Goal: Use online tool/utility: Utilize a website feature to perform a specific function

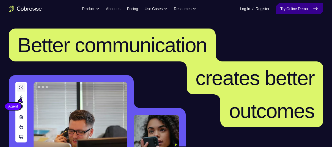
click at [294, 8] on link "Try Online Demo" at bounding box center [299, 8] width 47 height 11
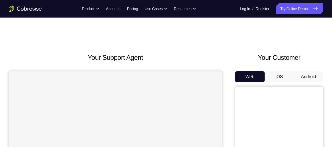
click at [303, 77] on button "Android" at bounding box center [308, 76] width 29 height 11
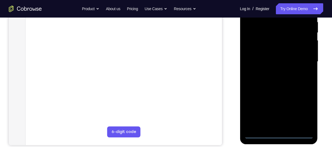
scroll to position [112, 0]
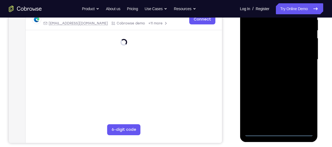
click at [277, 132] on div at bounding box center [278, 60] width 69 height 154
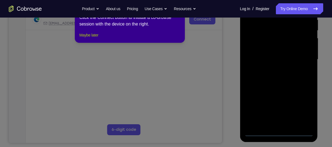
click at [98, 38] on button "Maybe later" at bounding box center [88, 35] width 19 height 7
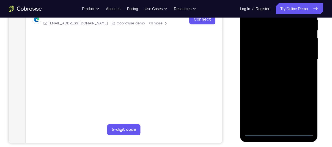
click at [300, 111] on div at bounding box center [278, 60] width 69 height 154
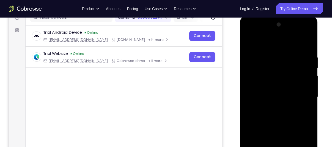
scroll to position [74, 0]
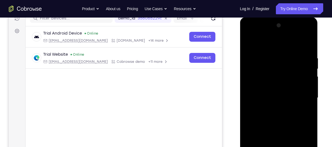
click at [250, 33] on div at bounding box center [278, 98] width 69 height 154
click at [300, 96] on div at bounding box center [278, 98] width 69 height 154
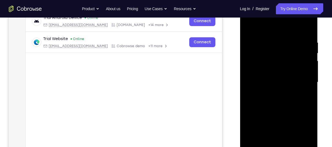
scroll to position [91, 0]
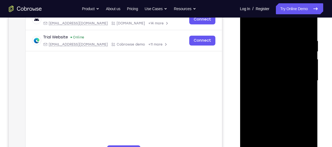
click at [272, 90] on div at bounding box center [278, 81] width 69 height 154
click at [282, 108] on div at bounding box center [278, 81] width 69 height 154
click at [270, 54] on div at bounding box center [278, 81] width 69 height 154
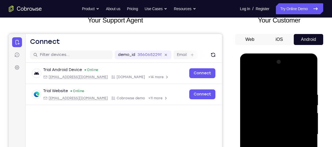
scroll to position [37, 0]
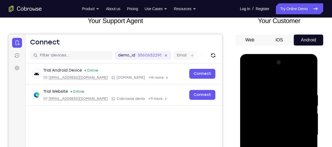
click at [283, 43] on button "iOS" at bounding box center [278, 40] width 29 height 11
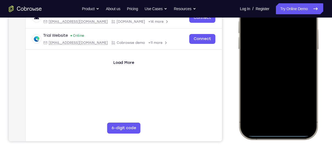
scroll to position [114, 0]
drag, startPoint x: 278, startPoint y: 133, endPoint x: 289, endPoint y: 95, distance: 39.1
click at [289, 95] on div at bounding box center [278, 58] width 72 height 157
drag, startPoint x: 277, startPoint y: 134, endPoint x: 282, endPoint y: 116, distance: 19.1
click at [282, 116] on div at bounding box center [278, 58] width 72 height 157
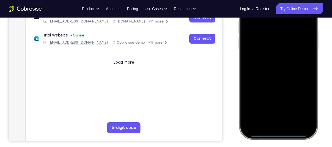
drag, startPoint x: 278, startPoint y: 135, endPoint x: 280, endPoint y: 111, distance: 23.5
click at [280, 111] on div at bounding box center [278, 58] width 72 height 157
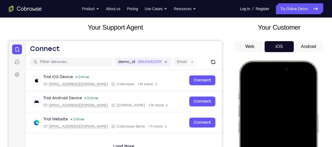
scroll to position [30, 0]
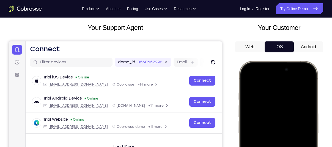
click at [307, 47] on button "Android" at bounding box center [308, 47] width 29 height 11
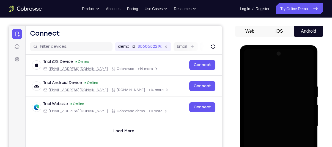
scroll to position [49, 0]
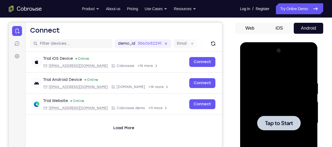
click at [255, 63] on div at bounding box center [278, 123] width 69 height 154
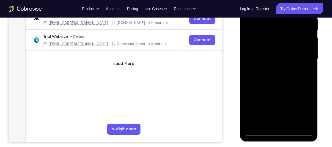
scroll to position [113, 0]
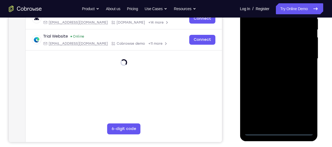
click at [277, 130] on div at bounding box center [278, 59] width 69 height 154
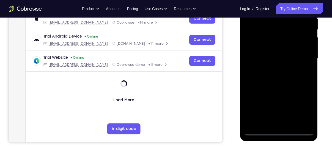
click at [277, 130] on div at bounding box center [278, 59] width 69 height 154
click at [304, 109] on div at bounding box center [278, 59] width 69 height 154
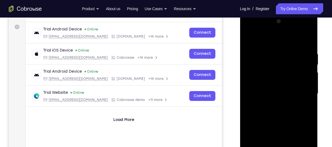
scroll to position [78, 0]
click at [264, 28] on div at bounding box center [278, 94] width 69 height 154
click at [271, 63] on div at bounding box center [278, 94] width 69 height 154
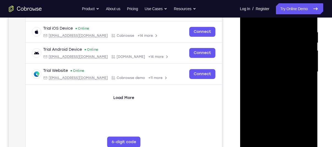
scroll to position [103, 0]
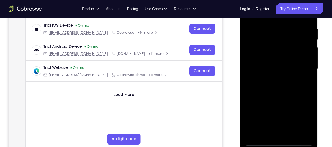
click at [285, 119] on div at bounding box center [278, 69] width 69 height 154
click at [258, 142] on div at bounding box center [278, 69] width 69 height 154
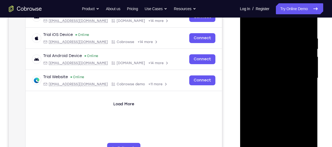
scroll to position [93, 0]
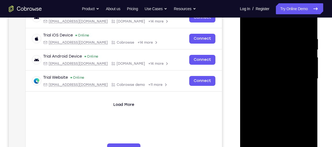
click at [267, 54] on div at bounding box center [278, 79] width 69 height 154
click at [287, 98] on div at bounding box center [278, 79] width 69 height 154
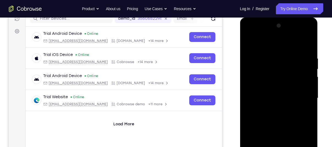
scroll to position [77, 0]
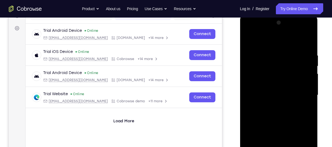
click at [279, 115] on div at bounding box center [278, 95] width 69 height 154
click at [292, 118] on div at bounding box center [278, 95] width 69 height 154
click at [279, 104] on div at bounding box center [278, 95] width 69 height 154
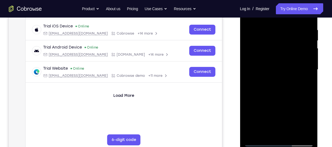
scroll to position [103, 0]
click at [311, 127] on div at bounding box center [278, 70] width 69 height 154
click at [310, 94] on div at bounding box center [278, 70] width 69 height 154
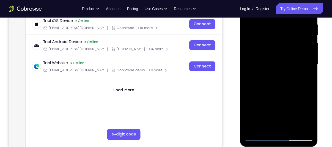
scroll to position [104, 0]
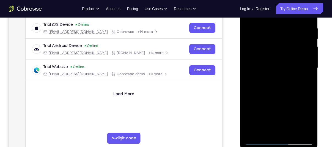
drag, startPoint x: 280, startPoint y: 102, endPoint x: 283, endPoint y: 73, distance: 29.6
click at [283, 73] on div at bounding box center [278, 68] width 69 height 154
click at [309, 92] on div at bounding box center [278, 68] width 69 height 154
click at [308, 64] on div at bounding box center [278, 68] width 69 height 154
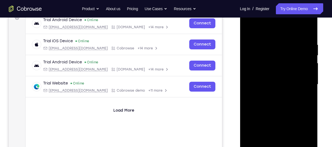
scroll to position [87, 0]
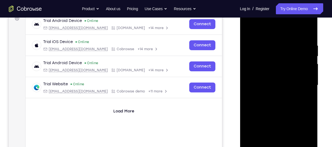
click at [310, 80] on div at bounding box center [278, 86] width 69 height 154
drag, startPoint x: 275, startPoint y: 81, endPoint x: 269, endPoint y: 128, distance: 46.8
click at [269, 128] on div at bounding box center [278, 86] width 69 height 154
drag, startPoint x: 276, startPoint y: 77, endPoint x: 275, endPoint y: 134, distance: 57.2
click at [275, 134] on div at bounding box center [278, 86] width 69 height 154
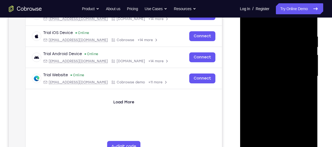
scroll to position [94, 0]
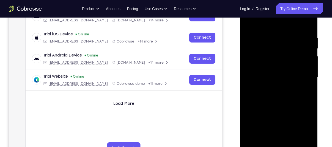
drag, startPoint x: 276, startPoint y: 62, endPoint x: 269, endPoint y: 129, distance: 66.9
click at [269, 129] on div at bounding box center [278, 78] width 69 height 154
click at [272, 38] on div at bounding box center [278, 78] width 69 height 154
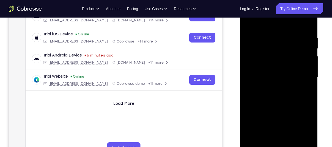
click at [272, 38] on div at bounding box center [278, 78] width 69 height 154
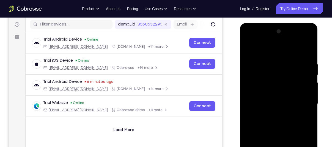
scroll to position [68, 0]
